Goal: Task Accomplishment & Management: Manage account settings

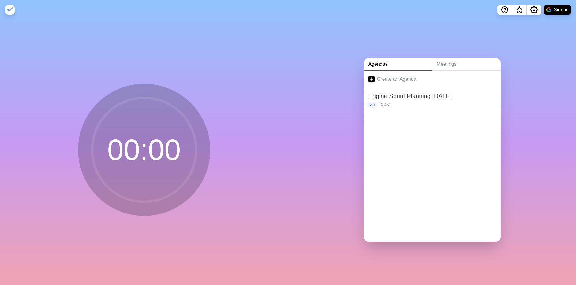
click at [181, 149] on circle at bounding box center [144, 150] width 104 height 104
drag, startPoint x: 181, startPoint y: 149, endPoint x: 166, endPoint y: 145, distance: 15.5
click at [166, 145] on circle at bounding box center [144, 150] width 104 height 104
click at [441, 65] on link "Meetings" at bounding box center [466, 64] width 69 height 13
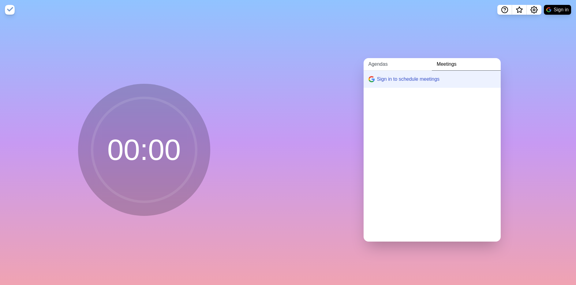
click at [395, 65] on link "Agendas" at bounding box center [398, 64] width 68 height 13
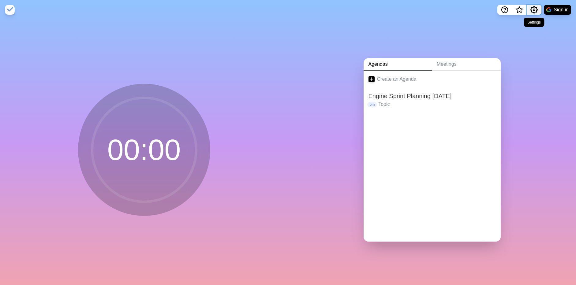
click at [537, 11] on icon "Settings" at bounding box center [534, 9] width 7 height 7
click at [519, 22] on p "Preferences" at bounding box center [514, 23] width 26 height 7
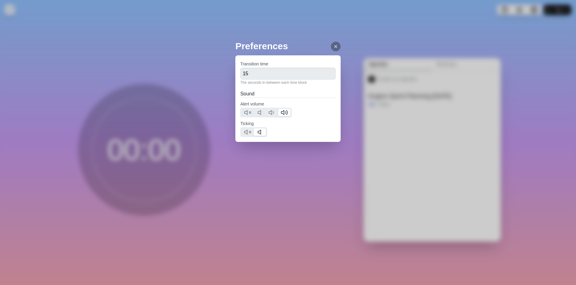
click at [341, 48] on div at bounding box center [336, 47] width 10 height 10
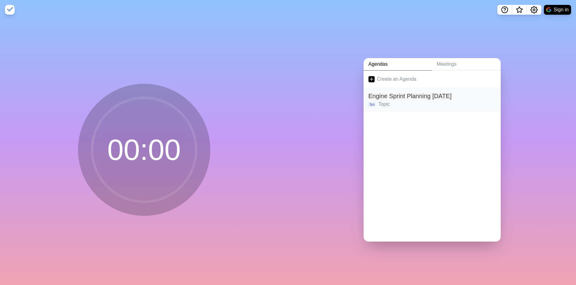
click at [396, 101] on p "Topic" at bounding box center [437, 104] width 117 height 7
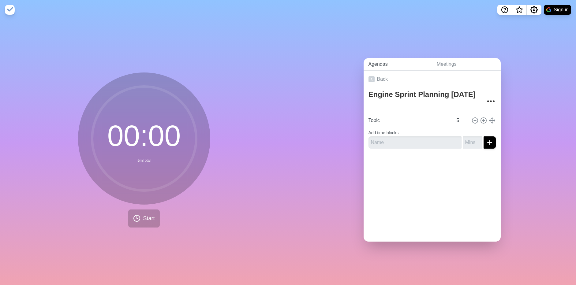
click at [376, 63] on link "Agendas" at bounding box center [398, 64] width 68 height 13
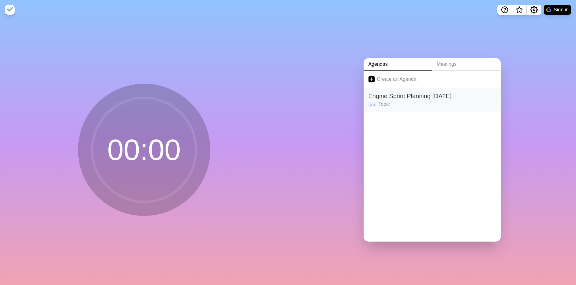
click at [384, 94] on h2 "Engine Sprint Planning [DATE]" at bounding box center [432, 96] width 127 height 9
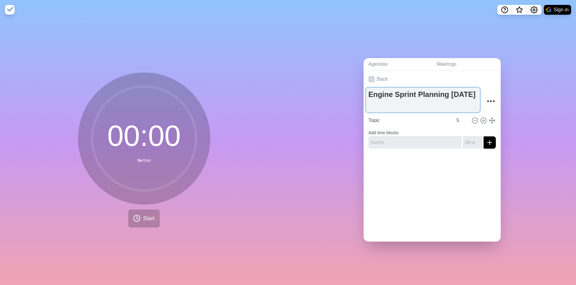
click at [467, 93] on textarea "Engine Sprint Planning [DATE]" at bounding box center [423, 100] width 114 height 25
drag, startPoint x: 467, startPoint y: 93, endPoint x: 450, endPoint y: 94, distance: 17.5
click at [450, 94] on textarea "Engine Sprint Planning [DATE]" at bounding box center [423, 100] width 114 height 25
type textarea "Engine Sprint Planning [DATE]"
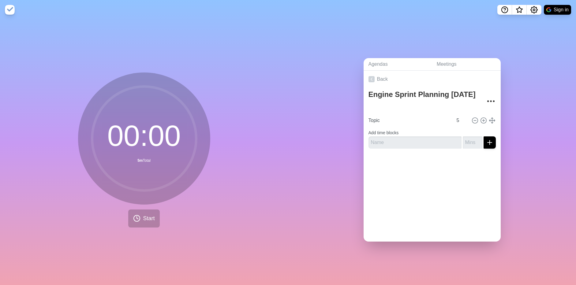
click at [455, 163] on div at bounding box center [432, 166] width 137 height 25
